Goal: Task Accomplishment & Management: Use online tool/utility

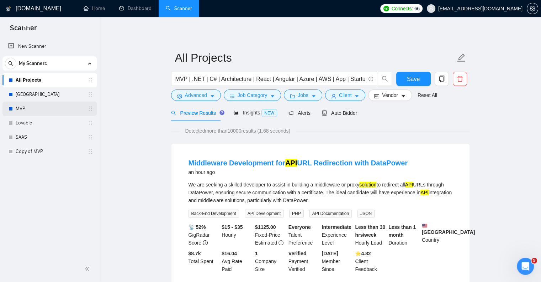
click at [61, 108] on link "MVP" at bounding box center [50, 108] width 68 height 14
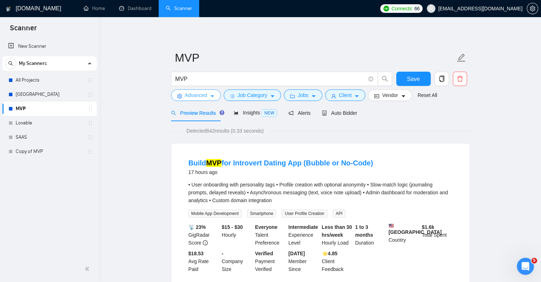
click at [203, 97] on span "Advanced" at bounding box center [196, 95] width 22 height 8
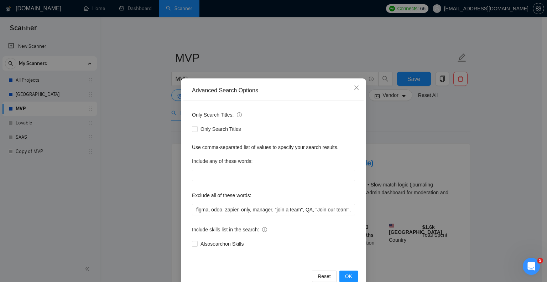
click at [185, 206] on div "Only Search Titles: Only Search Titles Use comma-separated list of values to sp…" at bounding box center [273, 183] width 180 height 166
click at [192, 208] on input "figma, odoo, zapier, only, manager, "join a team", QA, "Join our team", Swift, …" at bounding box center [273, 209] width 163 height 11
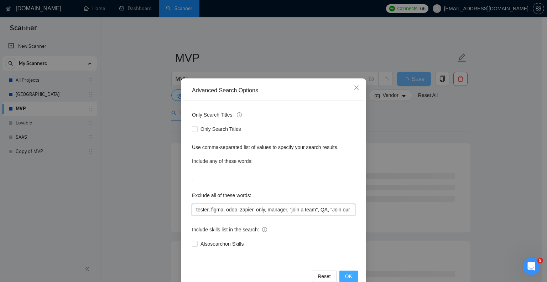
type input "tester, figma, odoo, zapier, only, manager, "join a team", QA, "Join our team",…"
click at [346, 274] on span "OK" at bounding box center [348, 276] width 7 height 8
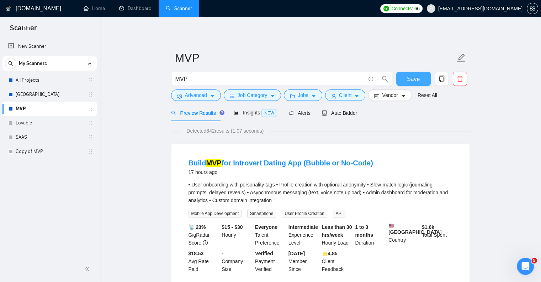
click at [417, 82] on span "Save" at bounding box center [413, 78] width 13 height 9
click at [52, 79] on link "All Projects" at bounding box center [50, 80] width 68 height 14
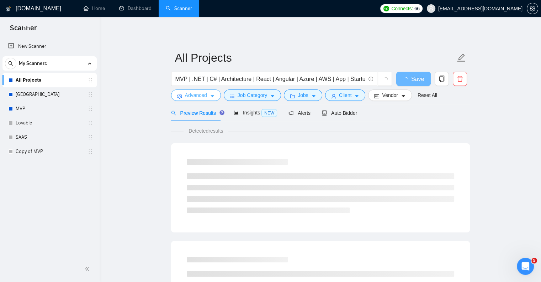
click at [194, 96] on span "Advanced" at bounding box center [196, 95] width 22 height 8
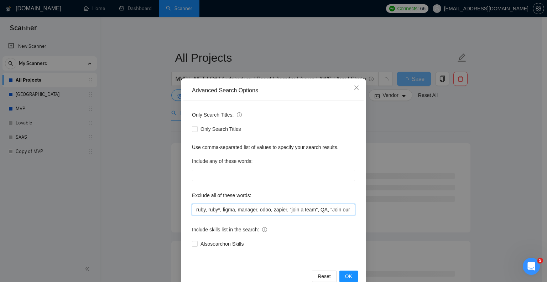
click at [192, 209] on input "ruby, ruby*, figma, manager, odoo, zapier, "join a team", QA, "Join our team", …" at bounding box center [273, 209] width 163 height 11
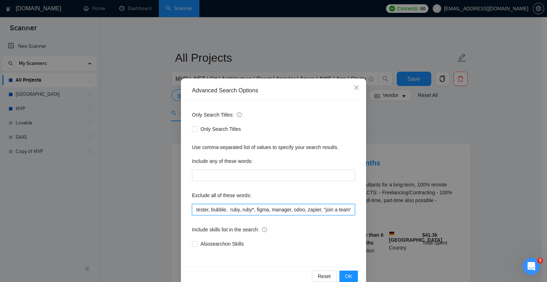
paste input "bubble,"
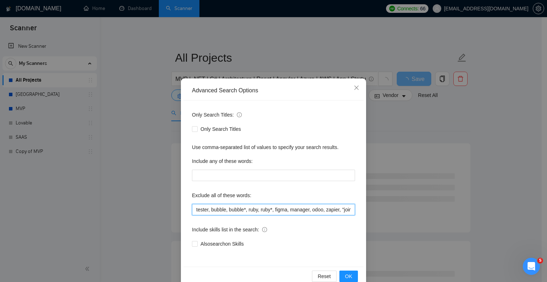
click at [318, 211] on input "tester, bubble, bubble*, ruby, ruby*, figma, manager, odoo, zapier, "join a tea…" at bounding box center [273, 209] width 163 height 11
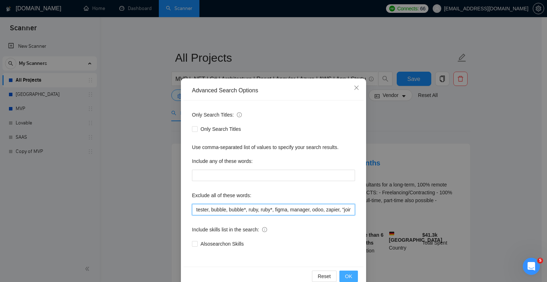
type input "tester, bubble, bubble*, ruby, ruby*, figma, manager, odoo, zapier, "join a tea…"
click at [345, 272] on span "OK" at bounding box center [348, 276] width 7 height 8
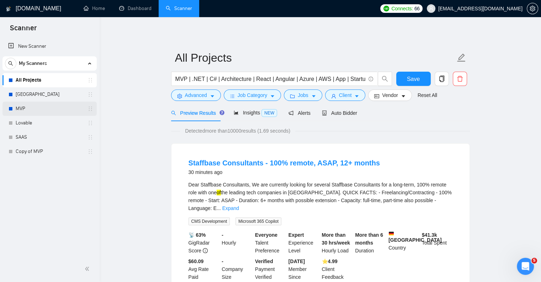
click at [46, 104] on link "MVP" at bounding box center [50, 108] width 68 height 14
click at [404, 74] on button "Save" at bounding box center [414, 79] width 35 height 14
click at [38, 105] on link "MVP" at bounding box center [50, 108] width 68 height 14
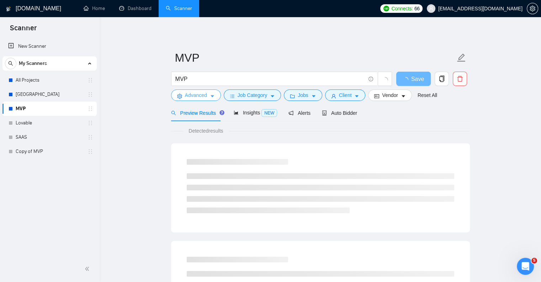
click at [208, 95] on button "Advanced" at bounding box center [196, 94] width 50 height 11
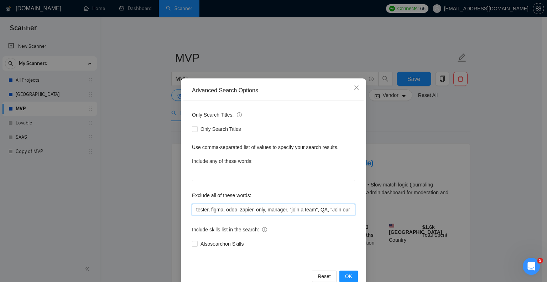
click at [219, 211] on input "tester, figma, odoo, zapier, only, manager, "join a team", QA, "Join our team",…" at bounding box center [273, 209] width 163 height 11
paste input "bubble, bubble*, ruby, ruby*, figma, manager, [PERSON_NAME], zapi"
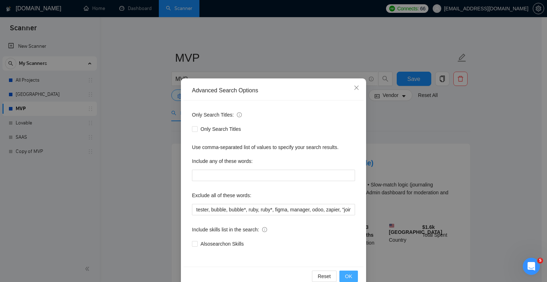
click at [345, 272] on span "OK" at bounding box center [348, 276] width 7 height 8
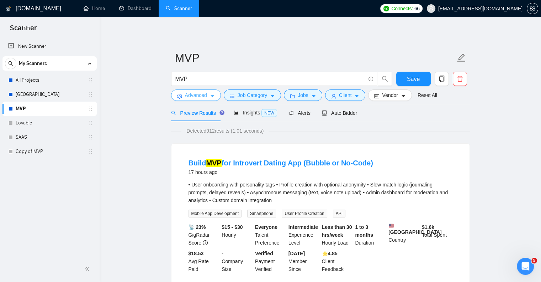
click at [197, 97] on span "Advanced" at bounding box center [196, 95] width 22 height 8
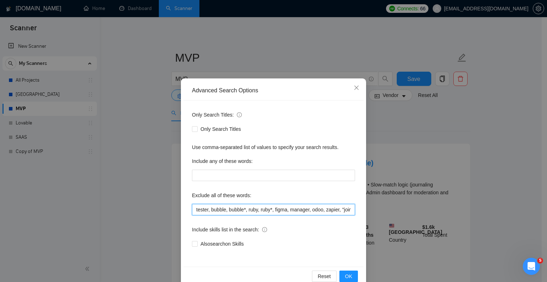
click at [226, 209] on input "tester, bubble, bubble*, ruby, ruby*, figma, manager, odoo, zapier, "join a tea…" at bounding box center [273, 209] width 163 height 11
click at [346, 272] on span "OK" at bounding box center [348, 276] width 7 height 8
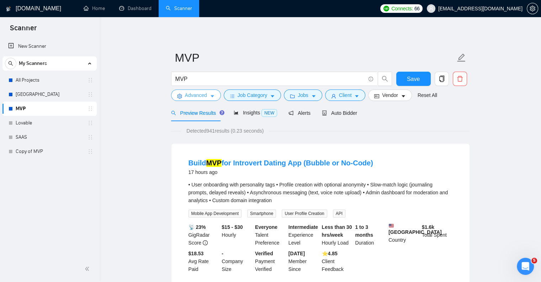
click at [193, 99] on button "Advanced" at bounding box center [196, 94] width 50 height 11
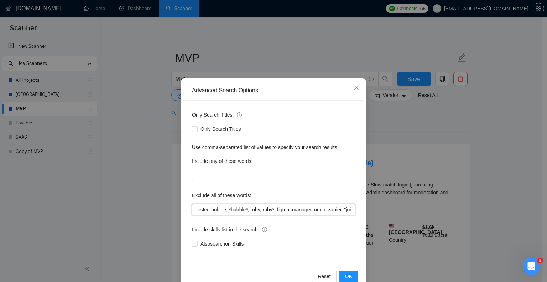
click at [230, 211] on input "tester, bubble, *bubble*, ruby, ruby*, figma, manager, odoo, zapier, "join a te…" at bounding box center [273, 209] width 163 height 11
click at [347, 276] on span "OK" at bounding box center [348, 276] width 7 height 8
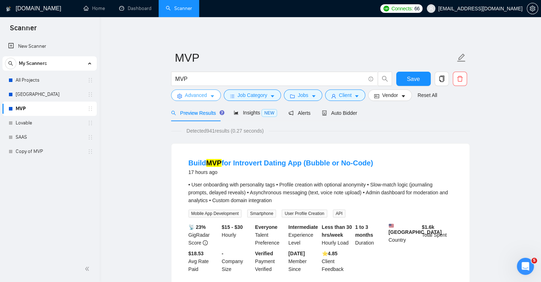
click at [204, 96] on span "Advanced" at bounding box center [196, 95] width 22 height 8
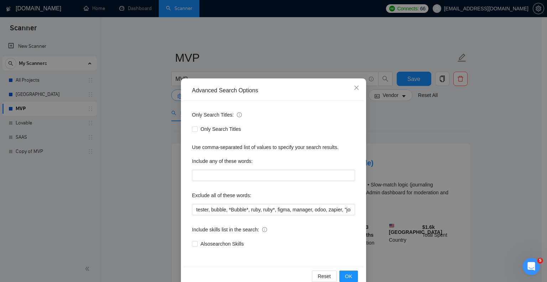
click at [204, 96] on div "Advanced Search Options" at bounding box center [273, 91] width 180 height 20
click at [226, 209] on input "tester, bubble, *Bubble*, ruby, ruby*, figma, manager, odoo, zapier, "join a te…" at bounding box center [273, 209] width 163 height 11
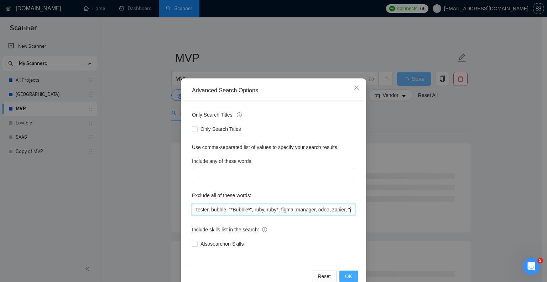
type input "tester, bubble, "*Bubble*", ruby, ruby*, figma, manager, odoo, zapier, "join a …"
click at [346, 272] on span "OK" at bounding box center [348, 276] width 7 height 8
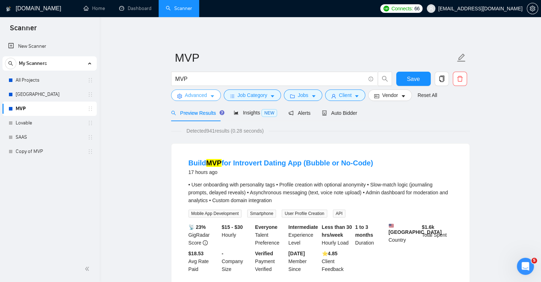
click at [197, 96] on span "Advanced" at bounding box center [196, 95] width 22 height 8
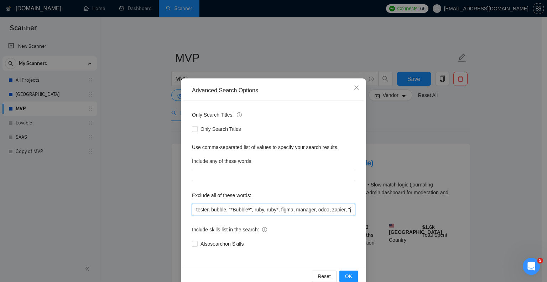
click at [231, 209] on input "tester, bubble, "*Bubble*", ruby, ruby*, figma, manager, odoo, zapier, "join a …" at bounding box center [273, 209] width 163 height 11
click at [354, 86] on icon "close" at bounding box center [356, 87] width 4 height 4
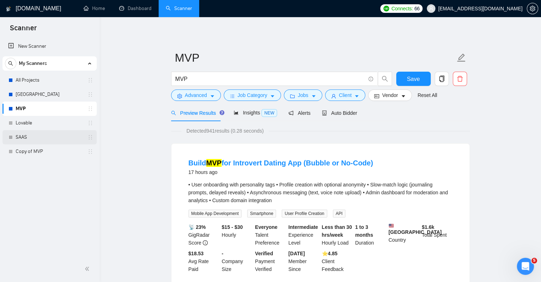
click at [39, 137] on link "SAAS" at bounding box center [50, 137] width 68 height 14
click at [413, 80] on span "Save" at bounding box center [413, 78] width 13 height 9
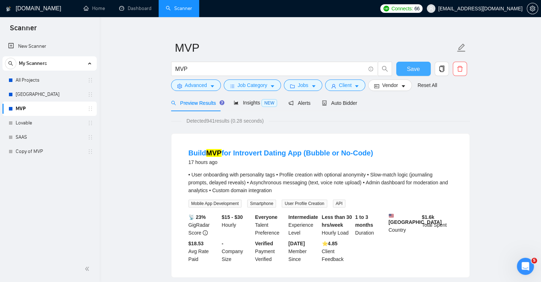
scroll to position [10, 0]
click at [340, 106] on div "Auto Bidder" at bounding box center [339, 103] width 35 height 8
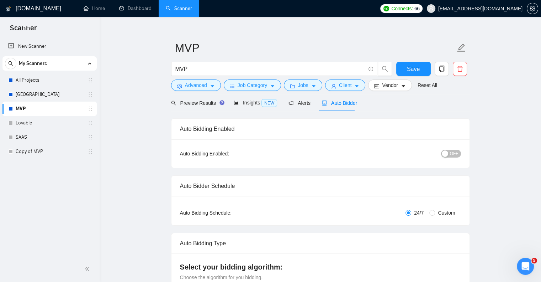
checkbox input "true"
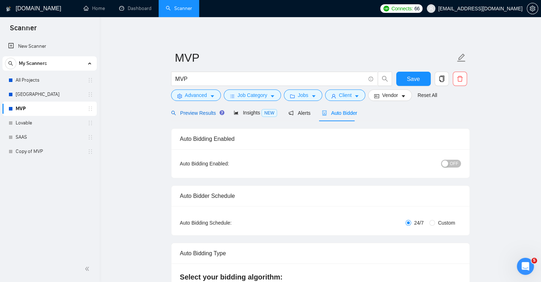
click at [194, 115] on span "Preview Results" at bounding box center [196, 113] width 51 height 6
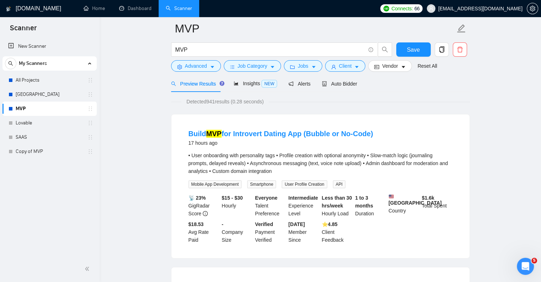
scroll to position [31, 0]
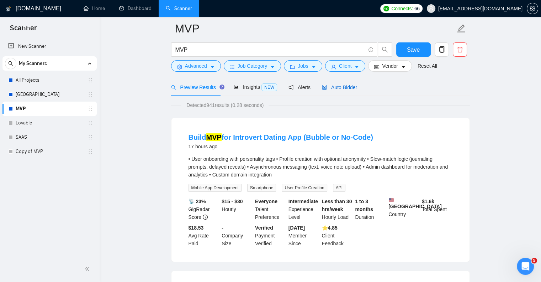
click at [350, 91] on div "Auto Bidder" at bounding box center [339, 87] width 35 height 8
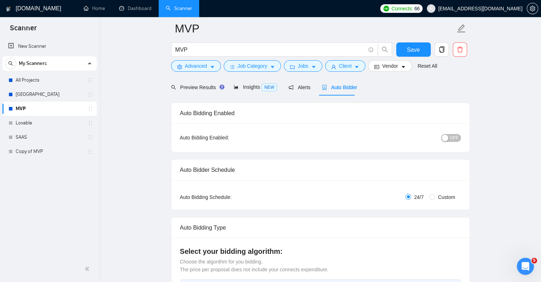
checkbox input "true"
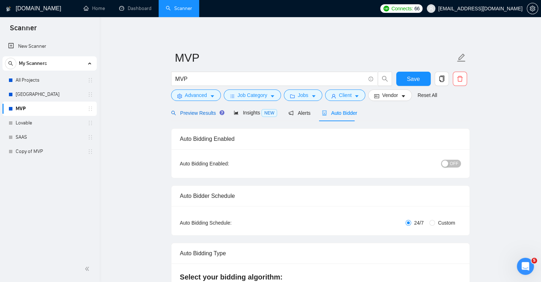
click at [193, 109] on div "Preview Results" at bounding box center [196, 113] width 51 height 8
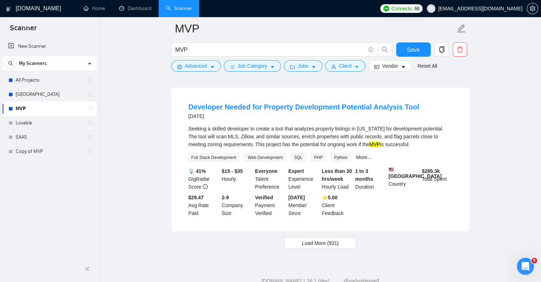
scroll to position [1498, 0]
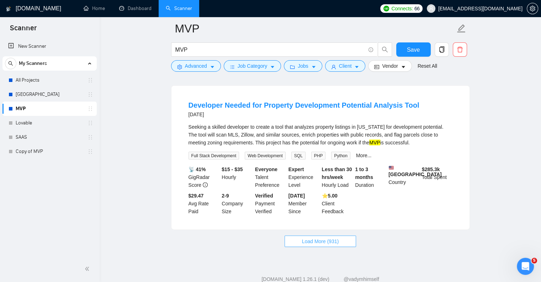
click at [302, 237] on span "Load More (931)" at bounding box center [320, 241] width 37 height 8
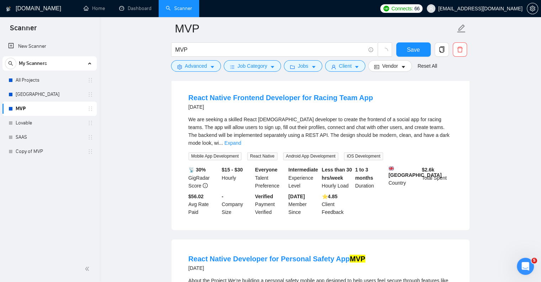
scroll to position [1181, 0]
click at [409, 55] on button "Save" at bounding box center [414, 49] width 35 height 14
click at [49, 141] on link "SAAS" at bounding box center [50, 137] width 68 height 14
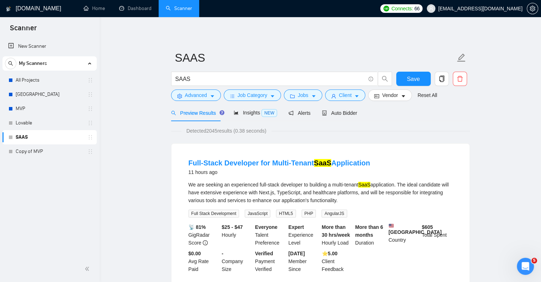
scroll to position [5, 0]
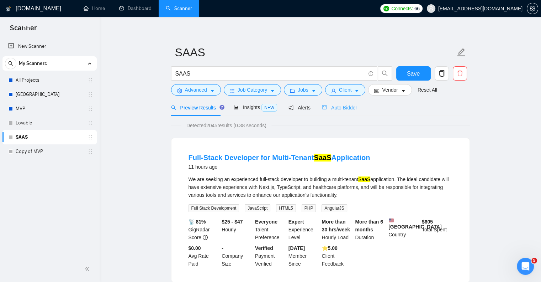
click at [325, 114] on div "Auto Bidder" at bounding box center [339, 107] width 35 height 17
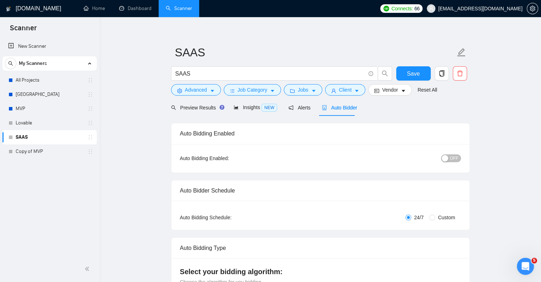
checkbox input "true"
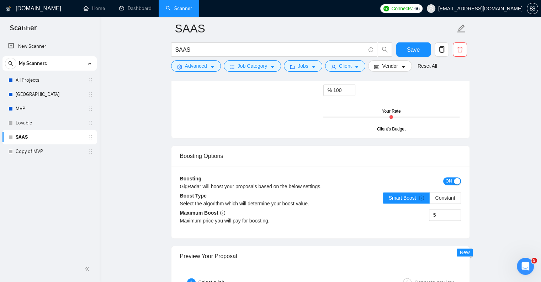
click at [494, 172] on main "SAAS SAAS Save Advanced Job Category Jobs Client Vendor Reset All Preview Resul…" at bounding box center [320, 47] width 419 height 1816
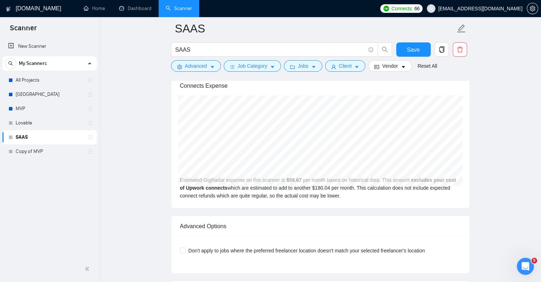
scroll to position [1197, 0]
click at [208, 73] on form "SAAS SAAS Save Advanced Job Category Jobs Client Vendor Reset All" at bounding box center [320, 46] width 299 height 58
click at [199, 63] on span "Advanced" at bounding box center [196, 66] width 22 height 8
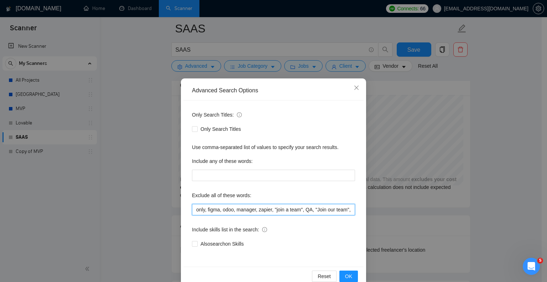
click at [194, 208] on input "only, figma, odoo, manager, zapier, "join a team", QA, "Join our team", Swift, …" at bounding box center [273, 209] width 163 height 11
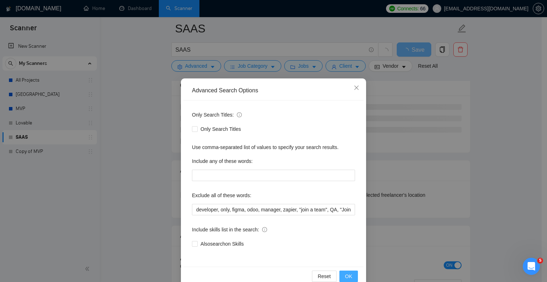
click at [350, 274] on button "OK" at bounding box center [348, 275] width 19 height 11
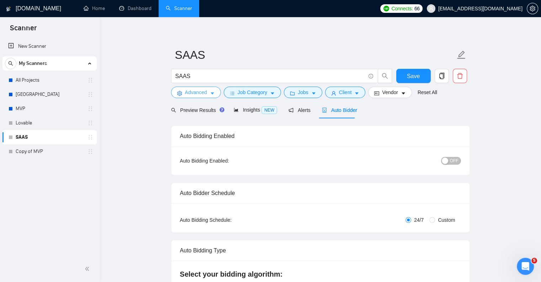
scroll to position [0, 0]
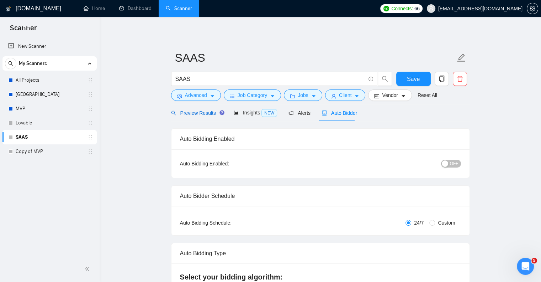
click at [211, 112] on span "Preview Results" at bounding box center [196, 113] width 51 height 6
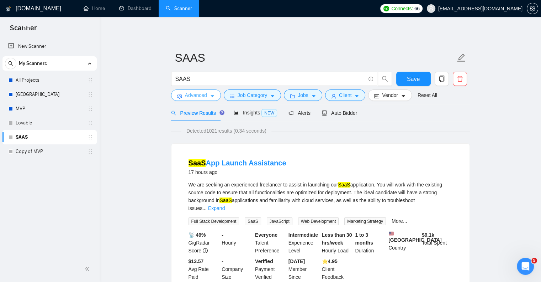
click at [201, 95] on span "Advanced" at bounding box center [196, 95] width 22 height 8
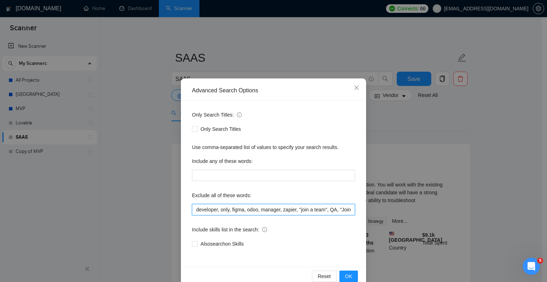
drag, startPoint x: 217, startPoint y: 210, endPoint x: 174, endPoint y: 207, distance: 43.9
click at [174, 207] on div "Advanced Search Options Only Search Titles: Only Search Titles Use comma-separa…" at bounding box center [273, 141] width 547 height 282
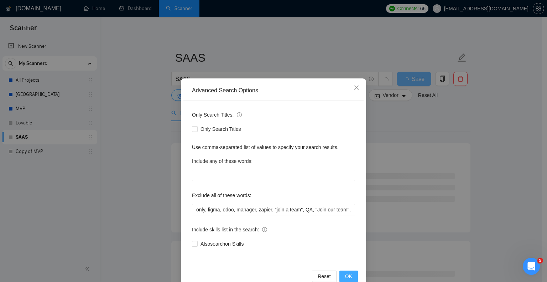
click at [346, 279] on span "OK" at bounding box center [348, 276] width 7 height 8
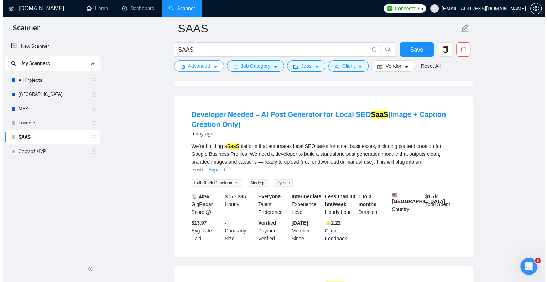
scroll to position [985, 0]
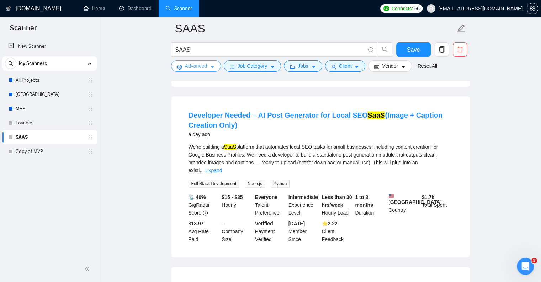
click at [190, 63] on span "Advanced" at bounding box center [196, 66] width 22 height 8
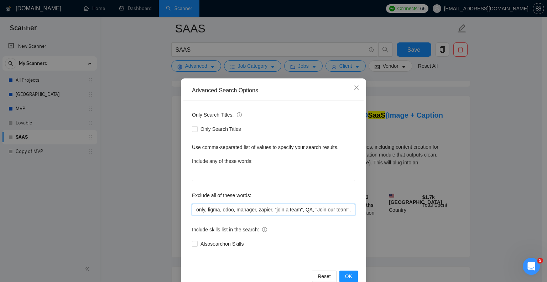
click at [202, 210] on input "only, figma, odoo, manager, zapier, "join a team", QA, "Join our team", Swift, …" at bounding box center [273, 209] width 163 height 11
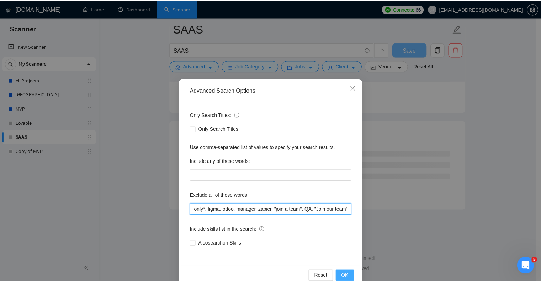
scroll to position [906, 0]
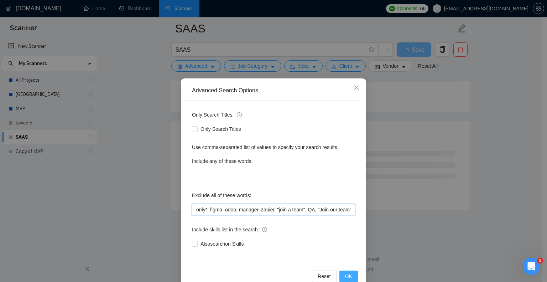
type input "only*, figma, odoo, manager, zapier, "join a team", QA, "Join our team", Swift,…"
click at [345, 272] on span "OK" at bounding box center [348, 276] width 7 height 8
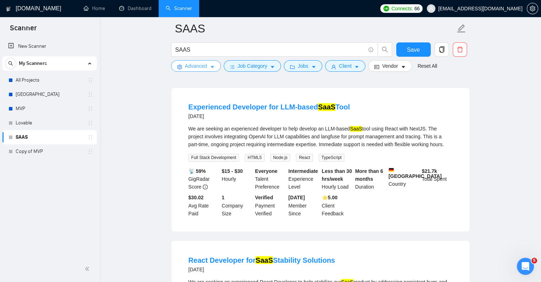
scroll to position [1123, 0]
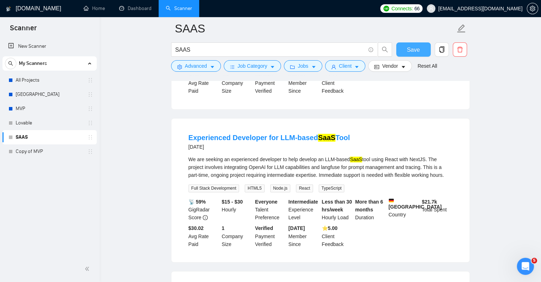
click at [410, 48] on span "Save" at bounding box center [413, 49] width 13 height 9
click at [197, 64] on span "Advanced" at bounding box center [196, 66] width 22 height 8
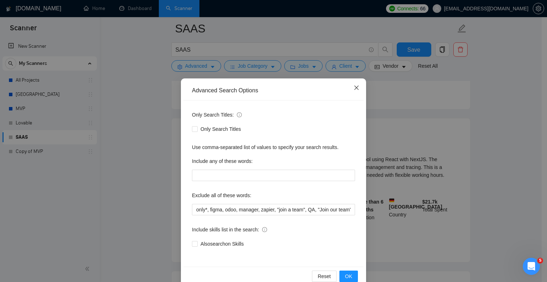
click at [354, 89] on icon "close" at bounding box center [356, 87] width 4 height 4
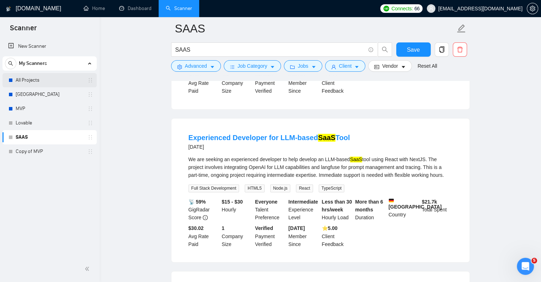
click at [37, 81] on link "All Projects" at bounding box center [50, 80] width 68 height 14
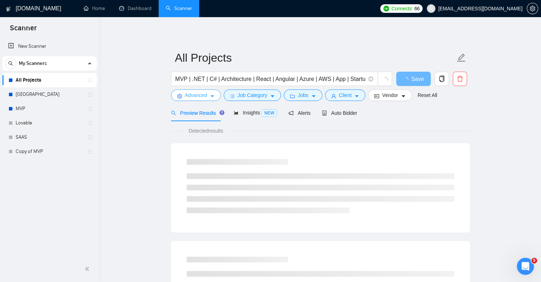
click at [183, 96] on button "Advanced" at bounding box center [196, 94] width 50 height 11
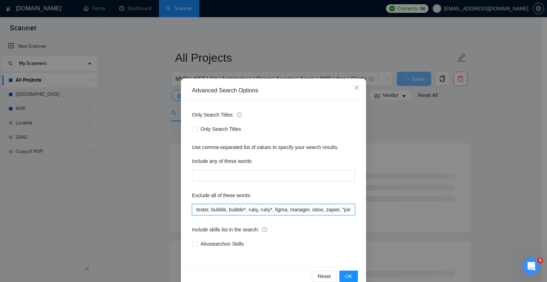
click at [212, 209] on input "tester, bubble, bubble*, ruby, ruby*, figma, manager, odoo, zapier, "join a tea…" at bounding box center [273, 209] width 163 height 11
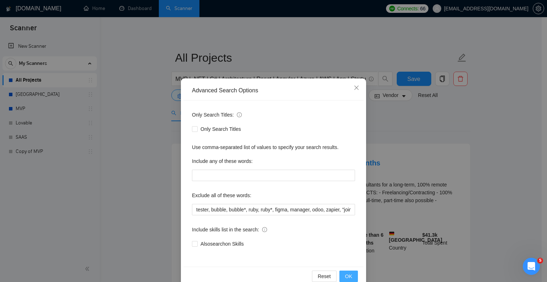
click at [341, 274] on button "OK" at bounding box center [348, 275] width 19 height 11
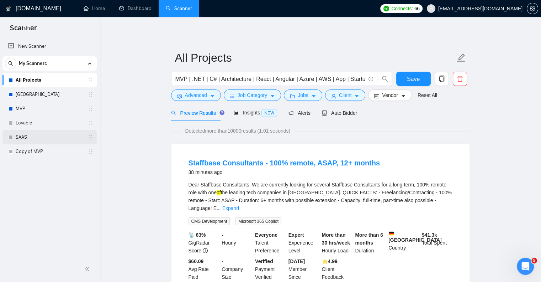
click at [36, 138] on link "SAAS" at bounding box center [50, 137] width 68 height 14
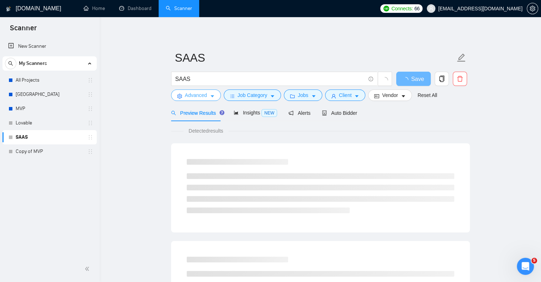
click at [209, 91] on button "Advanced" at bounding box center [196, 94] width 50 height 11
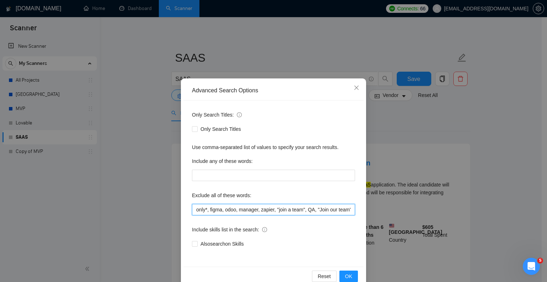
click at [225, 205] on input "only*, figma, odoo, manager, zapier, "join a team", QA, "Join our team", Swift,…" at bounding box center [273, 209] width 163 height 11
paste input "tester, bubble, bubble*, ruby, ruby*, figma, manager, odoo"
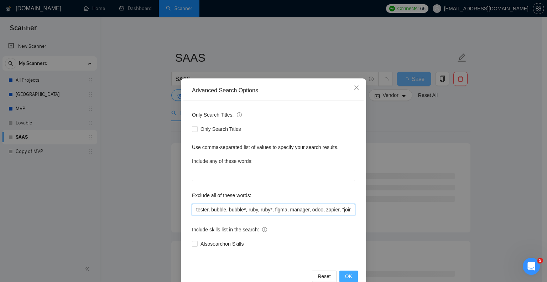
type input "tester, bubble, bubble*, ruby, ruby*, figma, manager, odoo, zapier, "join a tea…"
click at [349, 275] on span "OK" at bounding box center [348, 276] width 7 height 8
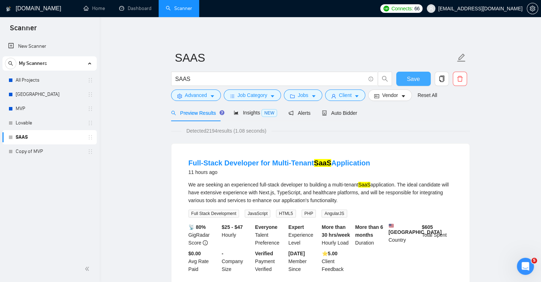
click at [407, 79] on span "Save" at bounding box center [413, 78] width 13 height 9
click at [346, 114] on span "Auto Bidder" at bounding box center [339, 113] width 35 height 6
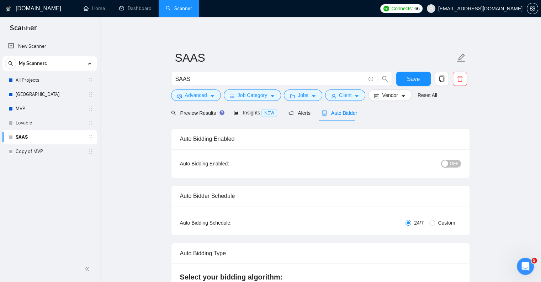
checkbox input "true"
click at [440, 221] on span "Custom" at bounding box center [446, 223] width 23 height 8
click at [435, 221] on input "Custom" at bounding box center [433, 223] width 6 height 6
radio input "true"
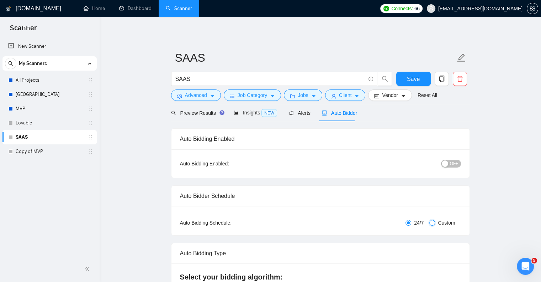
radio input "false"
checkbox input "true"
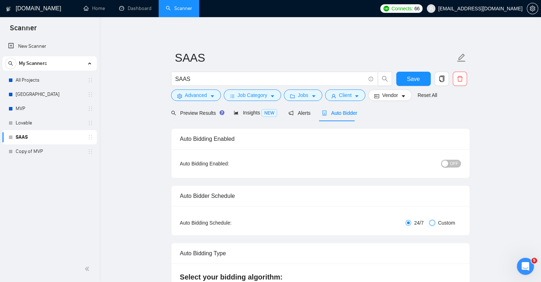
checkbox input "true"
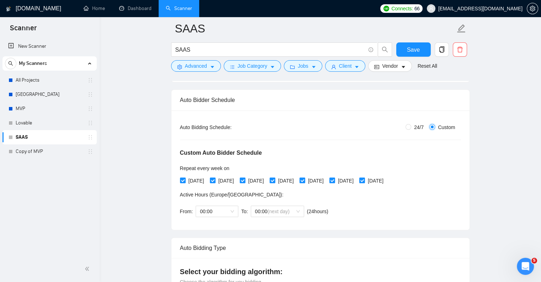
scroll to position [101, 0]
click at [226, 207] on span "00:00" at bounding box center [217, 211] width 34 height 11
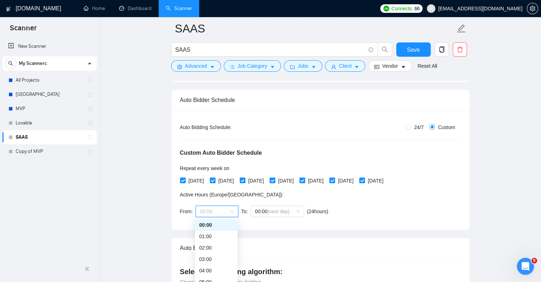
click at [226, 207] on span "00:00" at bounding box center [217, 211] width 34 height 11
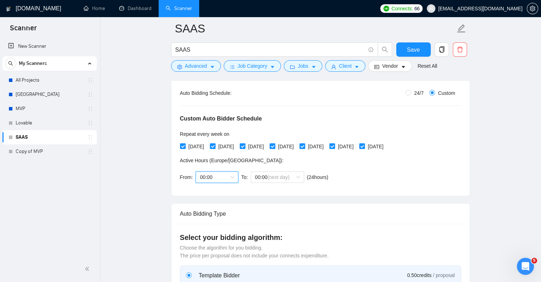
scroll to position [135, 0]
click at [233, 173] on span "00:00" at bounding box center [217, 177] width 34 height 11
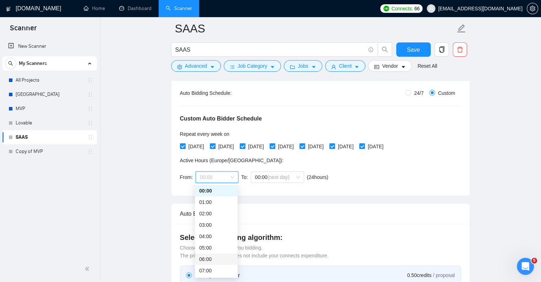
click at [215, 255] on div "06:00" at bounding box center [216, 259] width 34 height 8
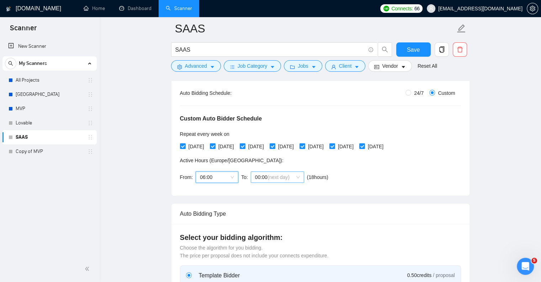
click at [291, 176] on span "00:00 (next day)" at bounding box center [277, 177] width 45 height 11
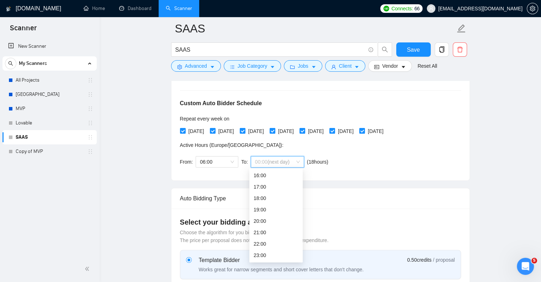
scroll to position [153, 0]
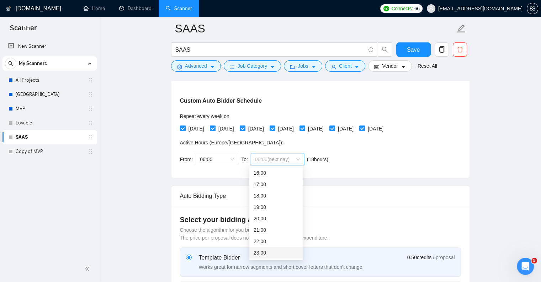
click at [273, 254] on div "23:00" at bounding box center [276, 252] width 45 height 8
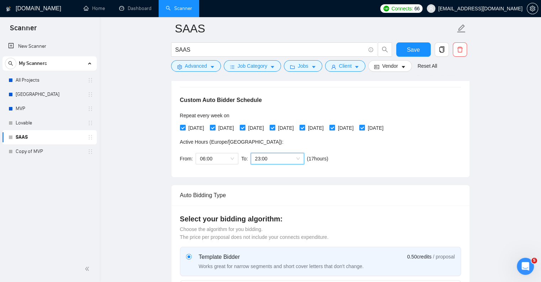
scroll to position [0, 0]
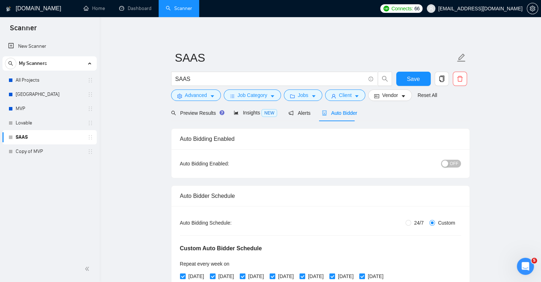
click at [409, 227] on div "Custom Auto Bidder Schedule Repeat every week [DATE] [DATE] [DATE] [DATE] [DATE…" at bounding box center [320, 271] width 281 height 90
click at [412, 222] on span "24/7" at bounding box center [418, 223] width 15 height 8
click at [411, 222] on input "24/7" at bounding box center [409, 223] width 6 height 6
radio input "true"
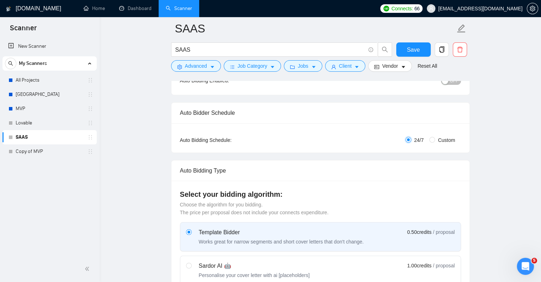
scroll to position [88, 0]
click at [441, 136] on span "Custom" at bounding box center [446, 140] width 23 height 8
click at [435, 137] on input "Custom" at bounding box center [433, 140] width 6 height 6
radio input "true"
radio input "false"
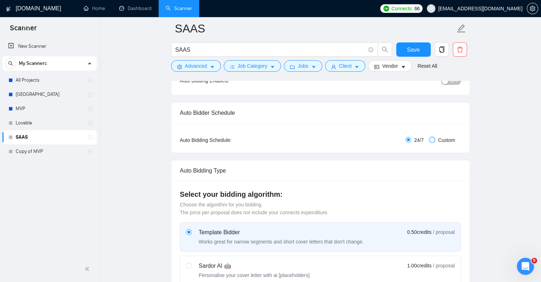
checkbox input "true"
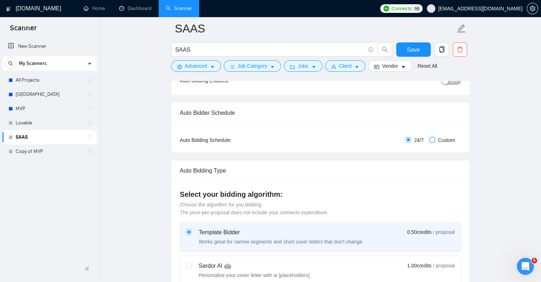
checkbox input "true"
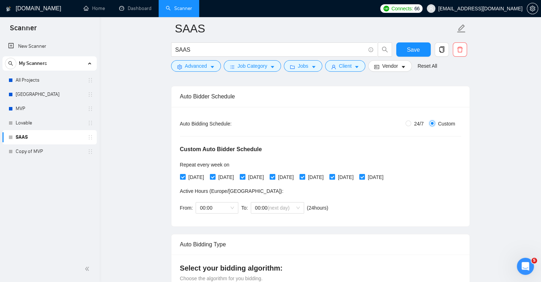
scroll to position [105, 0]
click at [226, 206] on span "00:00" at bounding box center [217, 207] width 34 height 11
click at [214, 230] on div "06:00" at bounding box center [216, 231] width 34 height 8
click at [273, 207] on span "(next day)" at bounding box center [279, 207] width 22 height 6
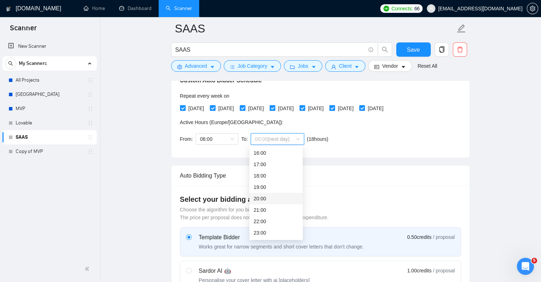
scroll to position [174, 0]
click at [261, 233] on div "23:00" at bounding box center [276, 232] width 45 height 8
click at [263, 131] on div "From: 06:00 To: 23 23:00 ( 17 hours) [GEOGRAPHIC_DATA]/[GEOGRAPHIC_DATA]" at bounding box center [255, 139] width 151 height 20
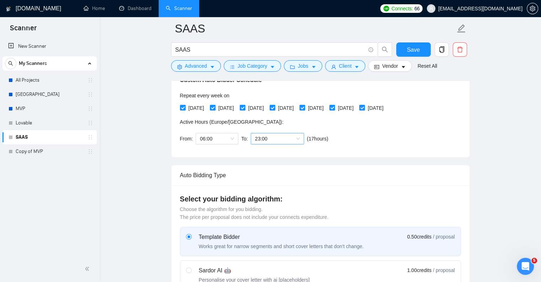
click at [263, 137] on span "23:00" at bounding box center [277, 138] width 45 height 11
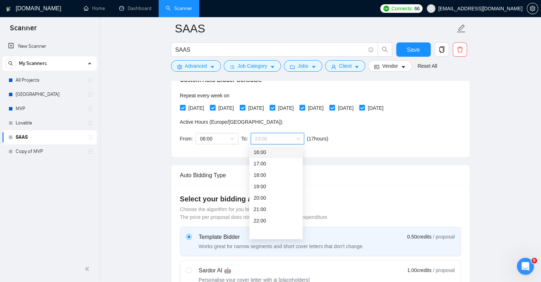
scroll to position [0, 0]
click at [273, 152] on span "(next day)" at bounding box center [277, 152] width 22 height 6
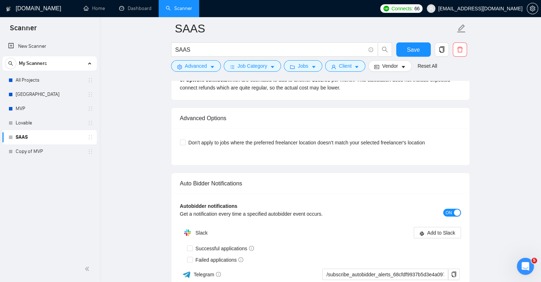
scroll to position [1395, 0]
click at [381, 139] on span "Don't apply to jobs where the preferred freelancer location doesn't match your …" at bounding box center [307, 142] width 242 height 8
click at [185, 139] on input "Don't apply to jobs where the preferred freelancer location doesn't match your …" at bounding box center [182, 141] width 5 height 5
checkbox input "true"
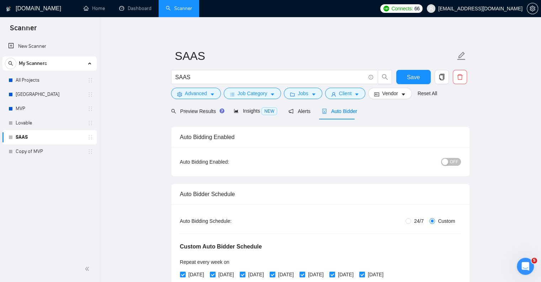
scroll to position [0, 0]
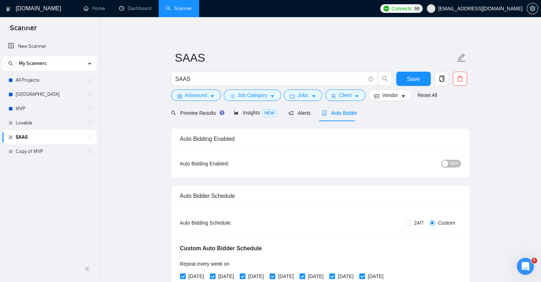
click at [449, 167] on button "OFF" at bounding box center [451, 163] width 20 height 8
click at [413, 75] on span "Save" at bounding box center [413, 78] width 13 height 9
click at [190, 107] on div "Preview Results" at bounding box center [196, 112] width 51 height 17
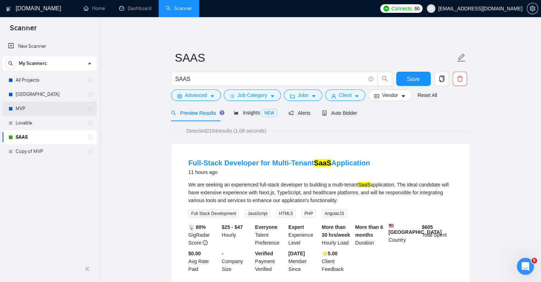
click at [44, 107] on link "MVP" at bounding box center [50, 108] width 68 height 14
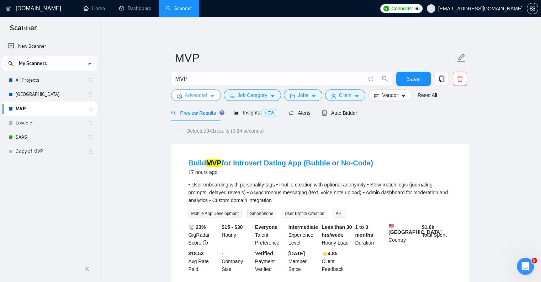
click at [190, 94] on span "Advanced" at bounding box center [196, 95] width 22 height 8
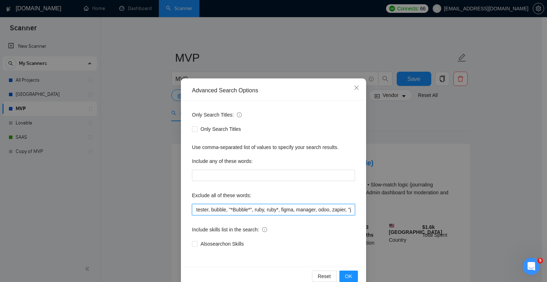
click at [213, 208] on input "tester, bubble, "*Bubble*", ruby, ruby*, figma, manager, odoo, zapier, "join a …" at bounding box center [273, 209] width 163 height 11
paste input "bubble*"
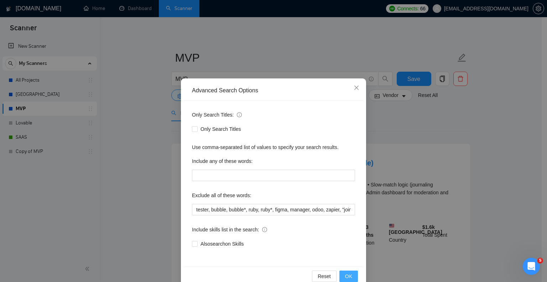
click at [348, 272] on span "OK" at bounding box center [348, 276] width 7 height 8
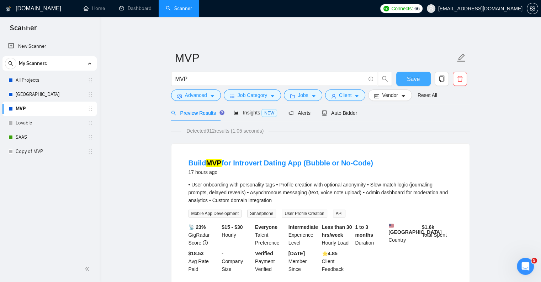
click at [403, 75] on button "Save" at bounding box center [414, 79] width 35 height 14
click at [208, 90] on button "Advanced" at bounding box center [196, 94] width 50 height 11
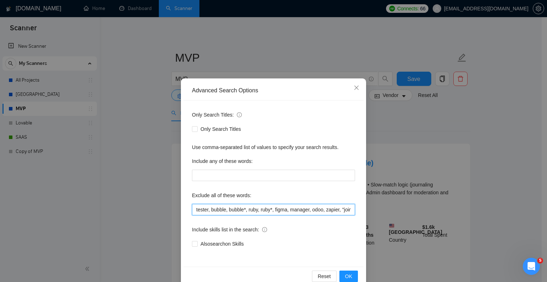
click at [192, 209] on input "tester, bubble, bubble*, ruby, ruby*, figma, manager, odoo, zapier, "join a tea…" at bounding box center [273, 209] width 163 height 11
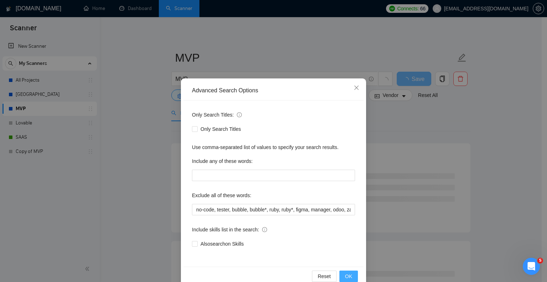
click at [345, 277] on span "OK" at bounding box center [348, 276] width 7 height 8
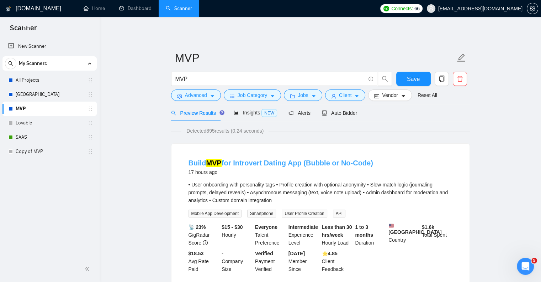
drag, startPoint x: 377, startPoint y: 160, endPoint x: 342, endPoint y: 162, distance: 35.3
click at [342, 162] on div "Build MVP for Introvert Dating App (Bubble or No-Code) 17 hours ago" at bounding box center [321, 167] width 264 height 19
copy link "No-Code)"
click at [191, 90] on button "Advanced" at bounding box center [196, 94] width 50 height 11
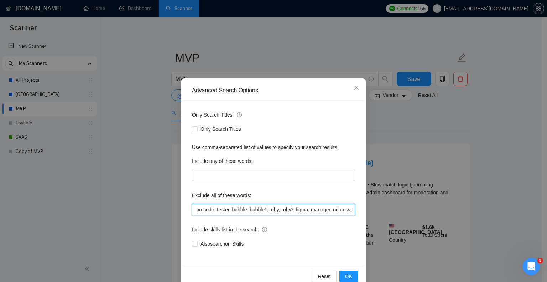
drag, startPoint x: 211, startPoint y: 209, endPoint x: 162, endPoint y: 215, distance: 48.7
click at [162, 215] on div "Advanced Search Options Only Search Titles: Only Search Titles Use comma-separa…" at bounding box center [273, 141] width 547 height 282
paste input "No-Code)"
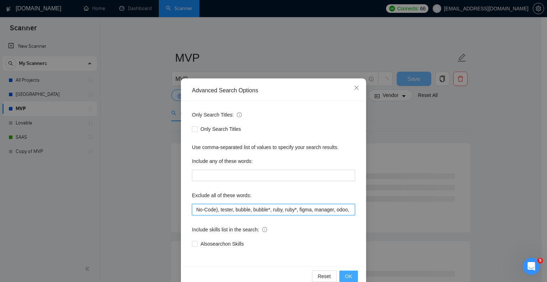
type input "No-Code), tester, bubble, bubble*, ruby, ruby*, figma, manager, odoo, zapier, "…"
click at [345, 272] on span "OK" at bounding box center [348, 276] width 7 height 8
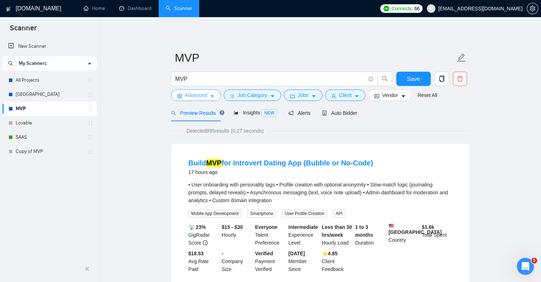
click at [198, 89] on button "Advanced" at bounding box center [196, 94] width 50 height 11
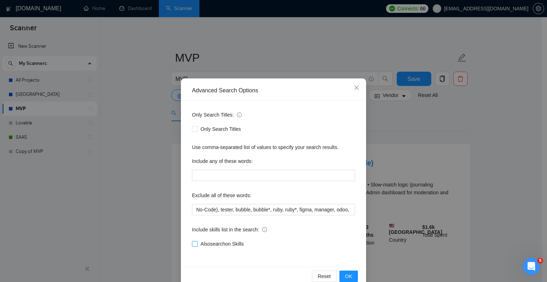
click at [216, 240] on span "Also search on Skills" at bounding box center [222, 244] width 49 height 8
click at [197, 241] on input "Also search on Skills" at bounding box center [194, 243] width 5 height 5
checkbox input "true"
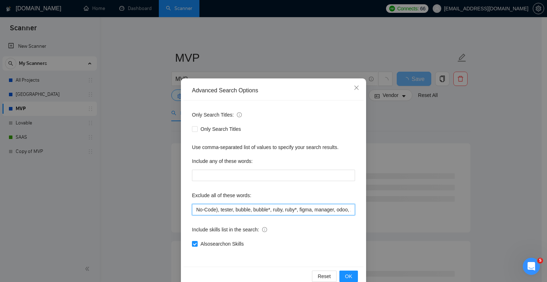
click at [217, 210] on input "No-Code), tester, bubble, bubble*, ruby, ruby*, figma, manager, odoo, zapier, "…" at bounding box center [273, 209] width 163 height 11
drag, startPoint x: 217, startPoint y: 210, endPoint x: 179, endPoint y: 212, distance: 38.1
click at [181, 212] on div "Advanced Search Options Only Search Titles: Only Search Titles Use comma-separa…" at bounding box center [273, 182] width 185 height 209
type input "tester, bubble, bubble*, ruby, ruby*, figma, manager, odoo, zapier, "join a tea…"
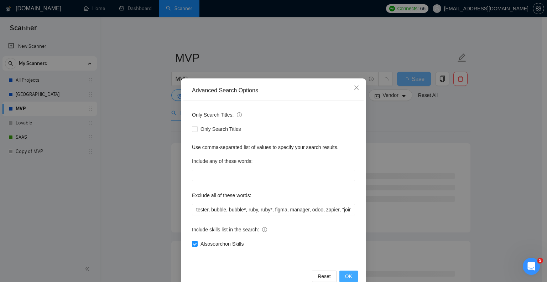
click at [349, 276] on span "OK" at bounding box center [348, 276] width 7 height 8
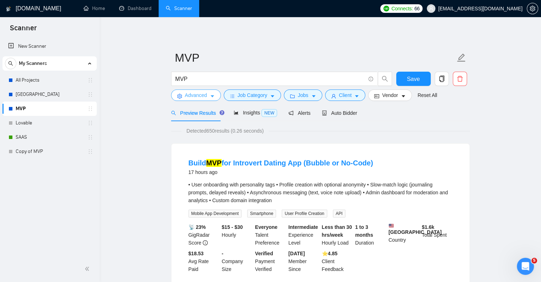
click at [196, 94] on span "Advanced" at bounding box center [196, 95] width 22 height 8
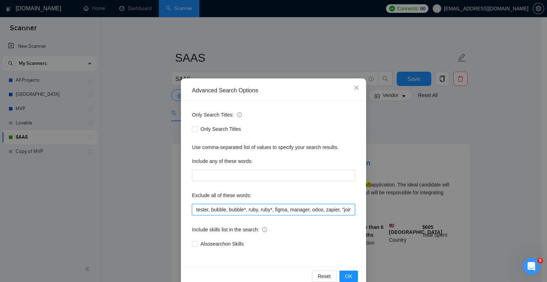
click at [224, 208] on input "tester, bubble, bubble*, ruby, ruby*, figma, manager, odoo, zapier, "join a tea…" at bounding box center [273, 209] width 163 height 11
drag, startPoint x: 226, startPoint y: 209, endPoint x: 244, endPoint y: 210, distance: 17.9
click at [244, 210] on input "tester, bubble, bubble*, ruby, ruby*, figma, manager, odoo, zapier, "join a tea…" at bounding box center [273, 209] width 163 height 11
click at [243, 213] on input "tester, bubble, ruby, ruby*, figma, manager, odoo, zapier, "join a team", QA, "…" at bounding box center [273, 209] width 163 height 11
click at [249, 209] on input "tester, bubble, ruby, ruby*, figma, manager, odoo, zapier, "join a team", QA, "…" at bounding box center [273, 209] width 163 height 11
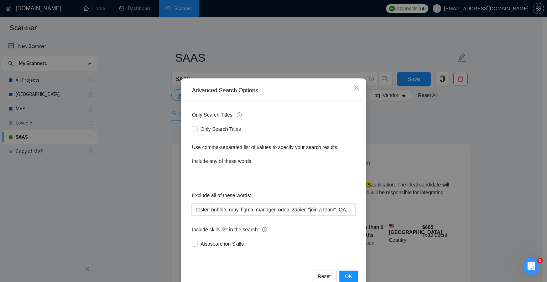
click at [192, 210] on input "tester, bubble, ruby, figma, manager, odoo, zapier, "join a team", QA, "Join ou…" at bounding box center [273, 209] width 163 height 11
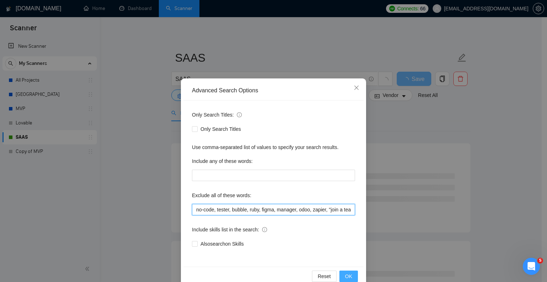
type input "no-code, tester, bubble, ruby, figma, manager, odoo, zapier, "join a team", QA,…"
click at [353, 277] on button "OK" at bounding box center [348, 275] width 19 height 11
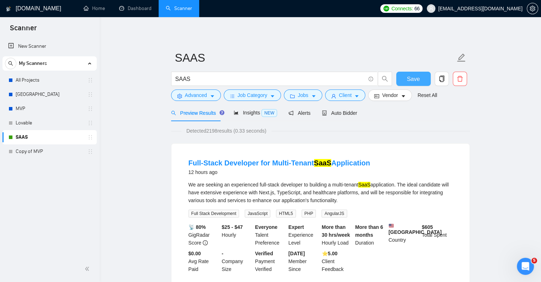
click at [409, 80] on span "Save" at bounding box center [413, 78] width 13 height 9
click at [330, 111] on span "Auto Bidder" at bounding box center [339, 113] width 35 height 6
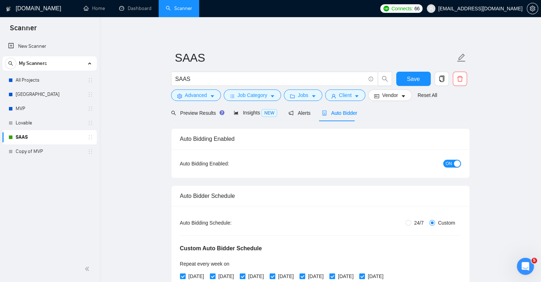
checkbox input "true"
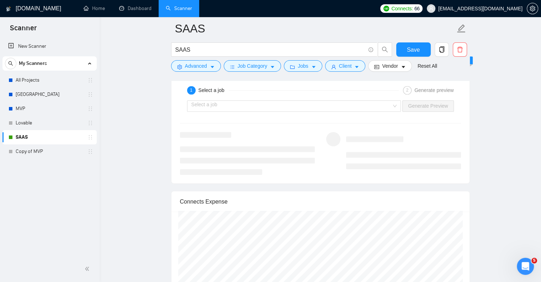
scroll to position [1173, 0]
click at [56, 84] on link "All Projects" at bounding box center [50, 80] width 68 height 14
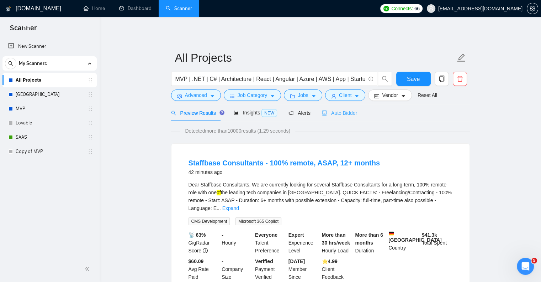
click at [346, 106] on div "Auto Bidder" at bounding box center [339, 112] width 35 height 17
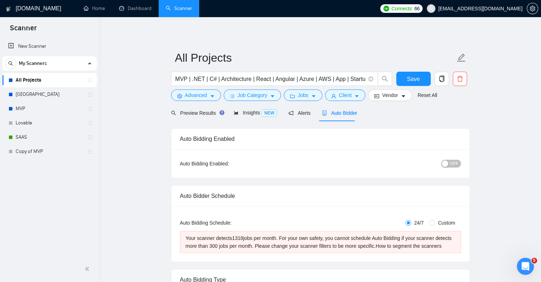
radio input "false"
radio input "true"
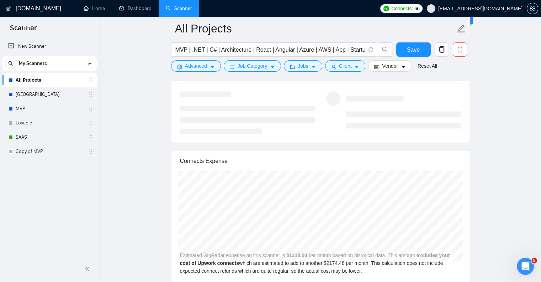
scroll to position [1498, 0]
click at [191, 71] on button "Advanced" at bounding box center [196, 65] width 50 height 11
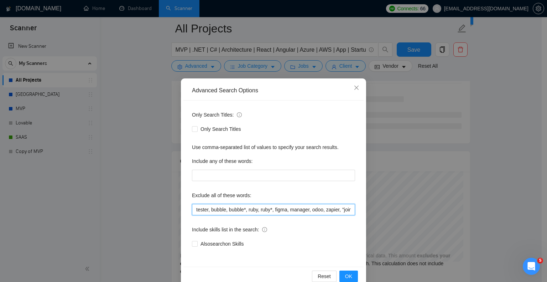
click at [272, 207] on input "tester, bubble, bubble*, ruby, ruby*, figma, manager, odoo, zapier, "join a tea…" at bounding box center [273, 209] width 163 height 11
click at [243, 210] on input "tester, bubble, bubble*, ruby, figma, manager, odoo, zapier, "join a team", QA,…" at bounding box center [273, 209] width 163 height 11
type input "tester, bubble, ruby, figma, manager, odoo, zapier, "join a team", QA, "Join ou…"
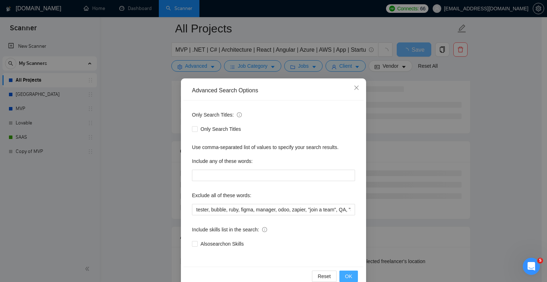
click at [342, 273] on button "OK" at bounding box center [348, 275] width 19 height 11
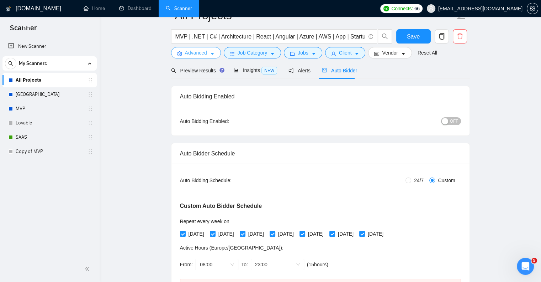
scroll to position [0, 0]
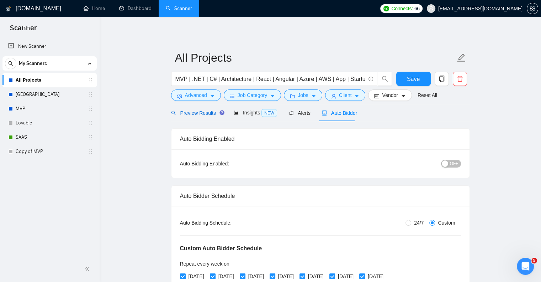
click at [199, 115] on span "Preview Results" at bounding box center [196, 113] width 51 height 6
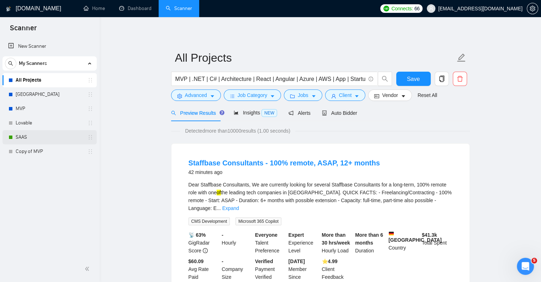
click at [62, 133] on link "SAAS" at bounding box center [50, 137] width 68 height 14
click at [414, 76] on span "Save" at bounding box center [413, 78] width 13 height 9
click at [43, 140] on link "SAAS" at bounding box center [50, 137] width 68 height 14
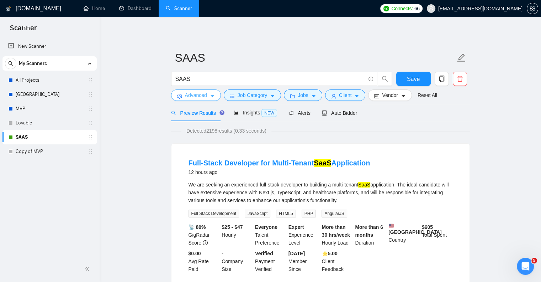
click at [191, 94] on span "Advanced" at bounding box center [196, 95] width 22 height 8
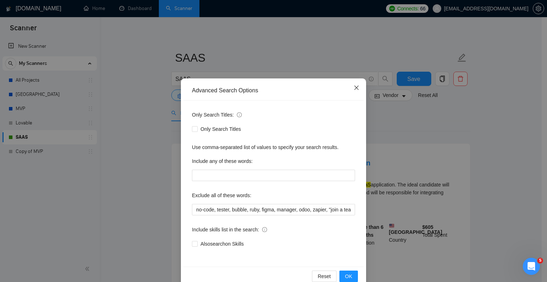
click at [353, 90] on icon "close" at bounding box center [356, 88] width 6 height 6
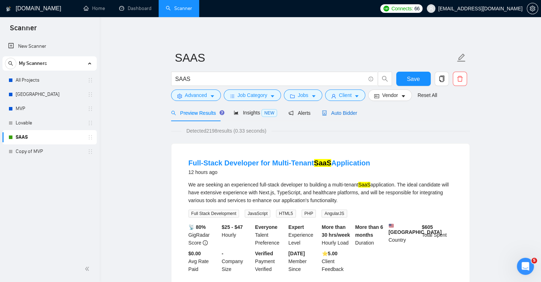
click at [343, 110] on span "Auto Bidder" at bounding box center [339, 113] width 35 height 6
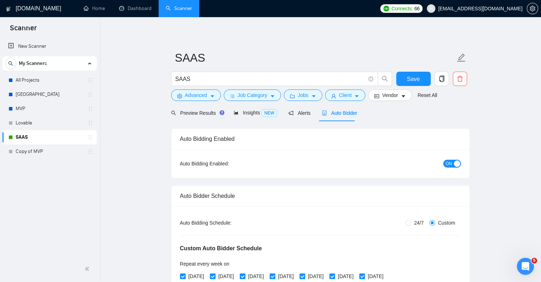
checkbox input "true"
click at [209, 101] on form "SAAS SAAS Save Advanced Job Category Jobs Client Vendor Reset All" at bounding box center [320, 75] width 299 height 58
click at [191, 88] on div "SAAS" at bounding box center [282, 81] width 224 height 18
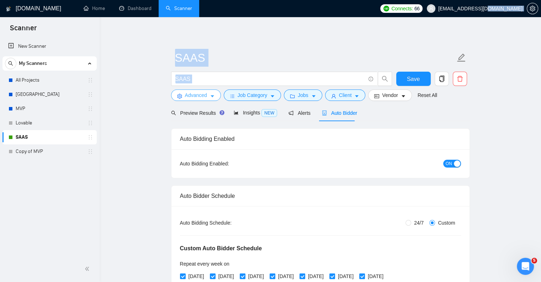
click at [190, 90] on button "Advanced" at bounding box center [196, 94] width 50 height 11
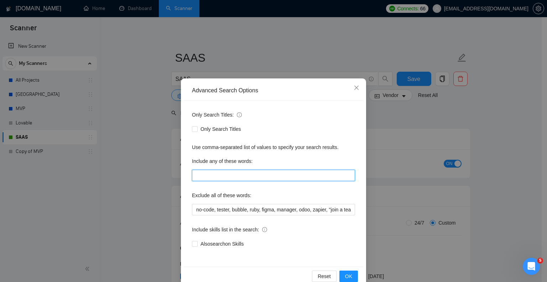
click at [194, 169] on input "text" at bounding box center [273, 174] width 163 height 11
click at [353, 88] on icon "close" at bounding box center [356, 88] width 6 height 6
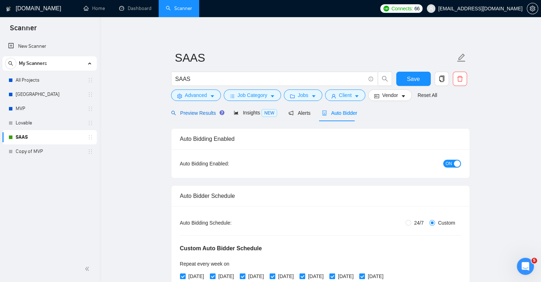
click at [199, 116] on span "Preview Results" at bounding box center [196, 113] width 51 height 6
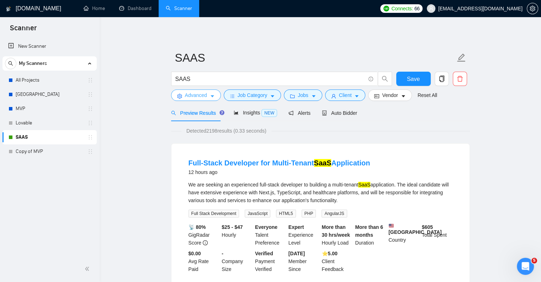
click at [201, 96] on span "Advanced" at bounding box center [196, 95] width 22 height 8
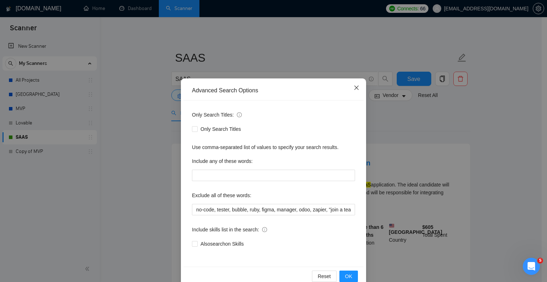
click at [355, 85] on icon "close" at bounding box center [356, 88] width 6 height 6
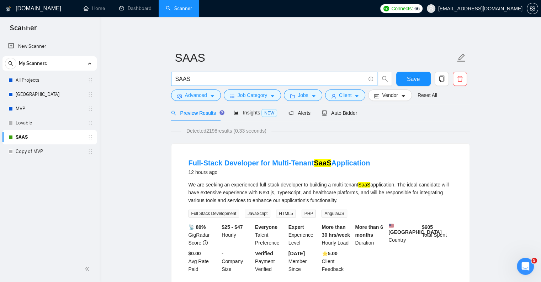
click at [371, 78] on icon "info-circle" at bounding box center [371, 79] width 5 height 5
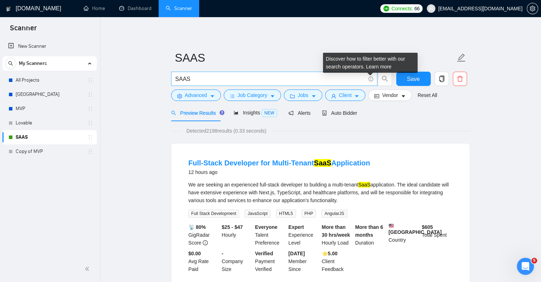
click at [371, 78] on icon "info-circle" at bounding box center [371, 79] width 5 height 5
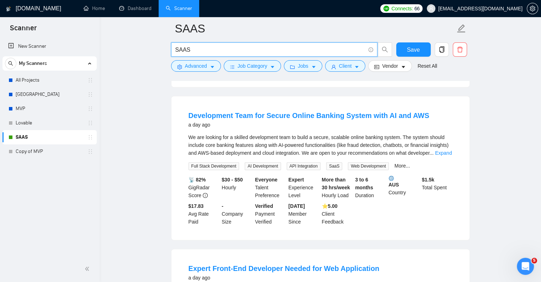
scroll to position [528, 0]
click at [251, 137] on div "We are looking for a skilled development team to build a secure, scalable onlin…" at bounding box center [321, 143] width 264 height 23
click at [252, 136] on div "We are looking for a skilled development team to build a secure, scalable onlin…" at bounding box center [321, 143] width 264 height 23
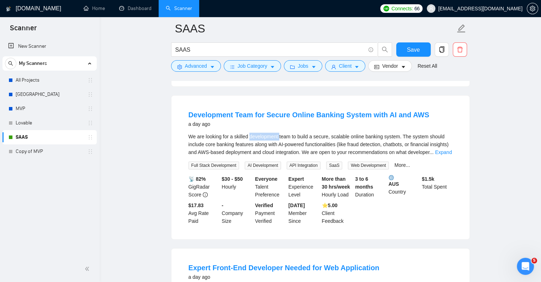
click at [251, 136] on div "We are looking for a skilled development team to build a secure, scalable onlin…" at bounding box center [321, 143] width 264 height 23
drag, startPoint x: 250, startPoint y: 136, endPoint x: 292, endPoint y: 136, distance: 42.0
click at [292, 136] on div "We are looking for a skilled development team to build a secure, scalable onlin…" at bounding box center [321, 143] width 264 height 23
copy div "development team"
click at [199, 62] on span "Advanced" at bounding box center [196, 66] width 22 height 8
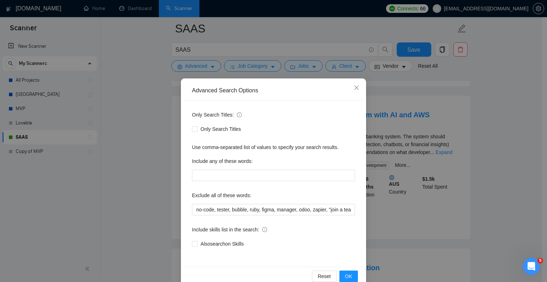
click at [211, 169] on div "Include any of these words:" at bounding box center [273, 162] width 163 height 14
click at [212, 171] on input "text" at bounding box center [273, 174] width 163 height 11
paste input "development team"
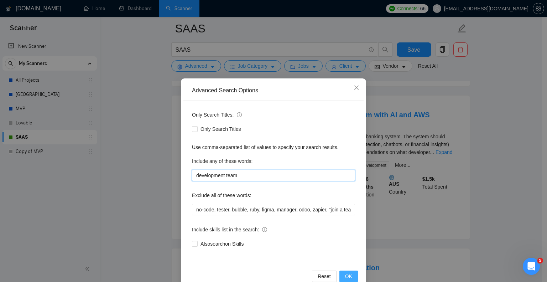
type input "development team"
click at [351, 277] on button "OK" at bounding box center [348, 275] width 19 height 11
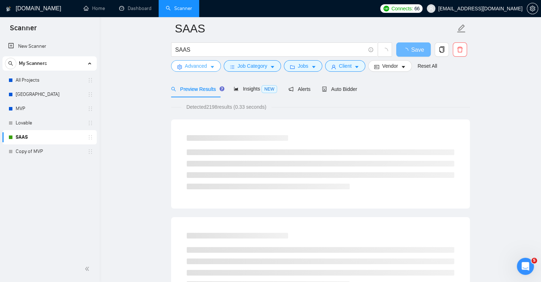
scroll to position [0, 0]
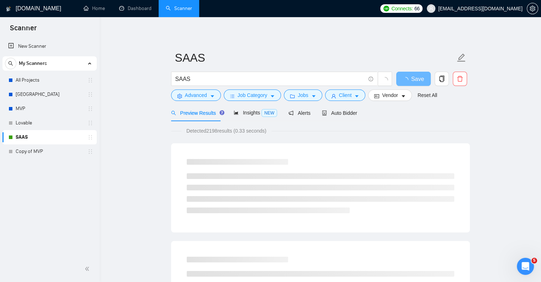
click at [363, 162] on div at bounding box center [321, 186] width 268 height 54
click at [194, 98] on span "Advanced" at bounding box center [196, 95] width 22 height 8
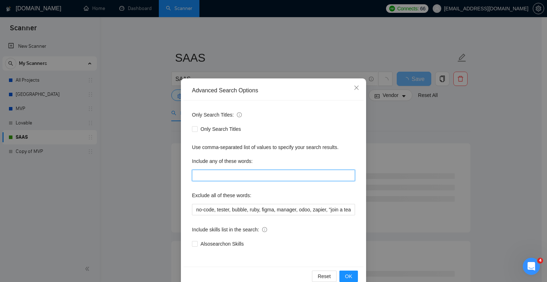
click at [209, 174] on input "text" at bounding box center [273, 174] width 163 height 11
paste input "development team"
type input "development team"
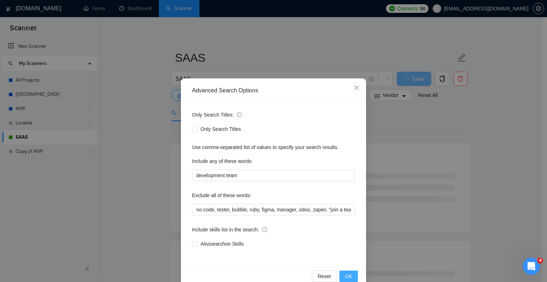
click at [346, 276] on span "OK" at bounding box center [348, 276] width 7 height 8
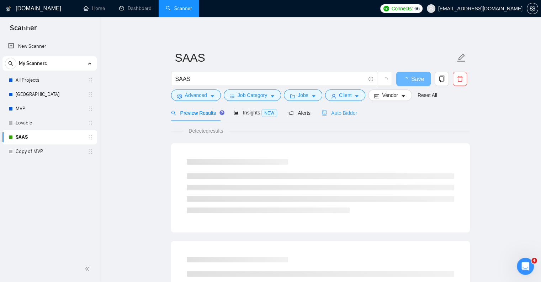
click at [339, 117] on div "Auto Bidder" at bounding box center [339, 112] width 35 height 17
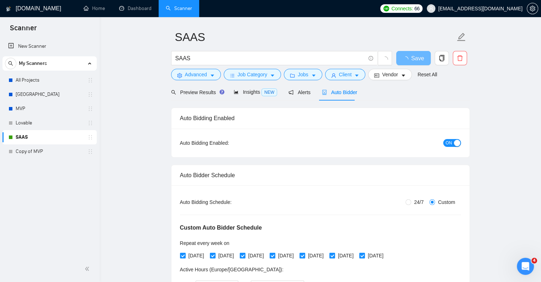
scroll to position [23, 0]
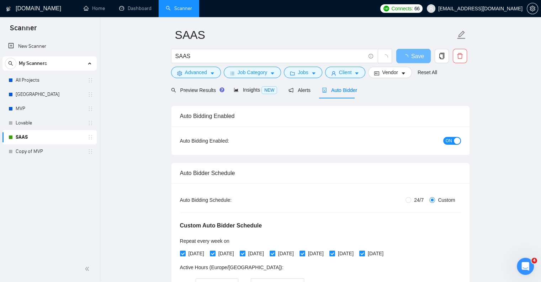
click at [446, 140] on span "ON" at bounding box center [449, 141] width 6 height 8
click at [408, 56] on icon "loading" at bounding box center [405, 56] width 7 height 7
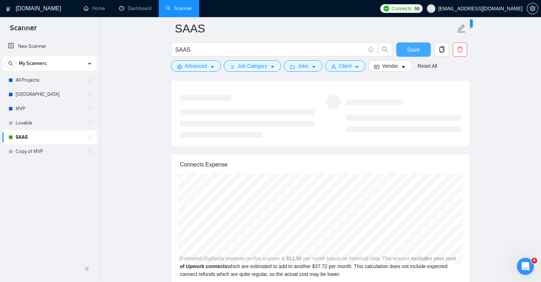
scroll to position [1210, 0]
